Goal: Navigation & Orientation: Find specific page/section

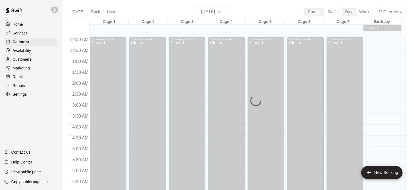
scroll to position [349, 0]
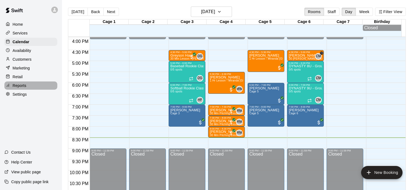
click at [25, 86] on p "Reports" at bounding box center [20, 85] width 14 height 5
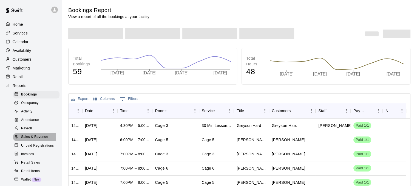
click at [33, 140] on span "Sales & Revenue" at bounding box center [34, 136] width 27 height 5
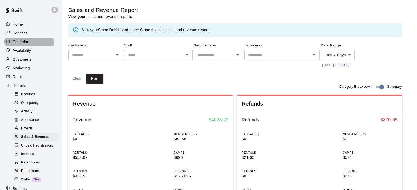
click at [24, 43] on p "Calendar" at bounding box center [21, 41] width 16 height 5
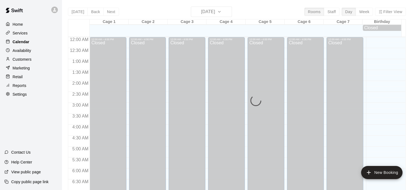
scroll to position [349, 0]
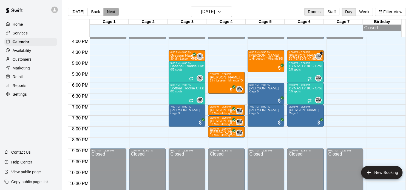
click at [105, 12] on button "Next" at bounding box center [110, 12] width 15 height 8
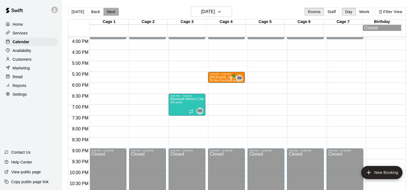
click at [105, 12] on button "Next" at bounding box center [110, 12] width 15 height 8
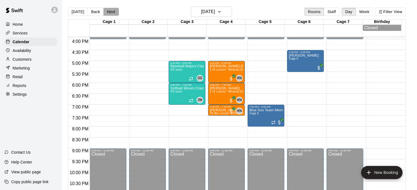
click at [105, 12] on button "Next" at bounding box center [110, 12] width 15 height 8
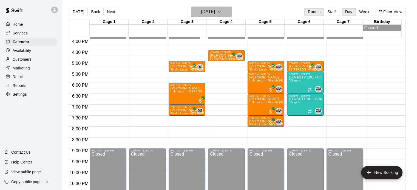
click at [215, 14] on h6 "[DATE]" at bounding box center [208, 12] width 14 height 8
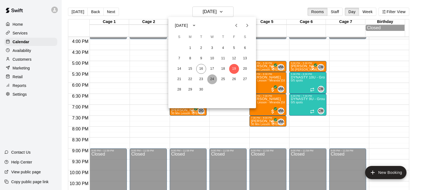
click at [213, 79] on button "24" at bounding box center [212, 80] width 10 height 10
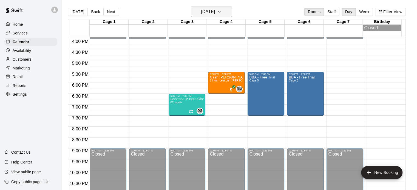
click at [221, 13] on icon "button" at bounding box center [219, 11] width 4 height 7
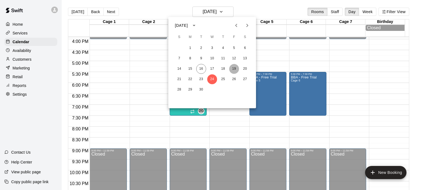
click at [234, 66] on button "19" at bounding box center [234, 69] width 10 height 10
